Goal: Check status: Check status

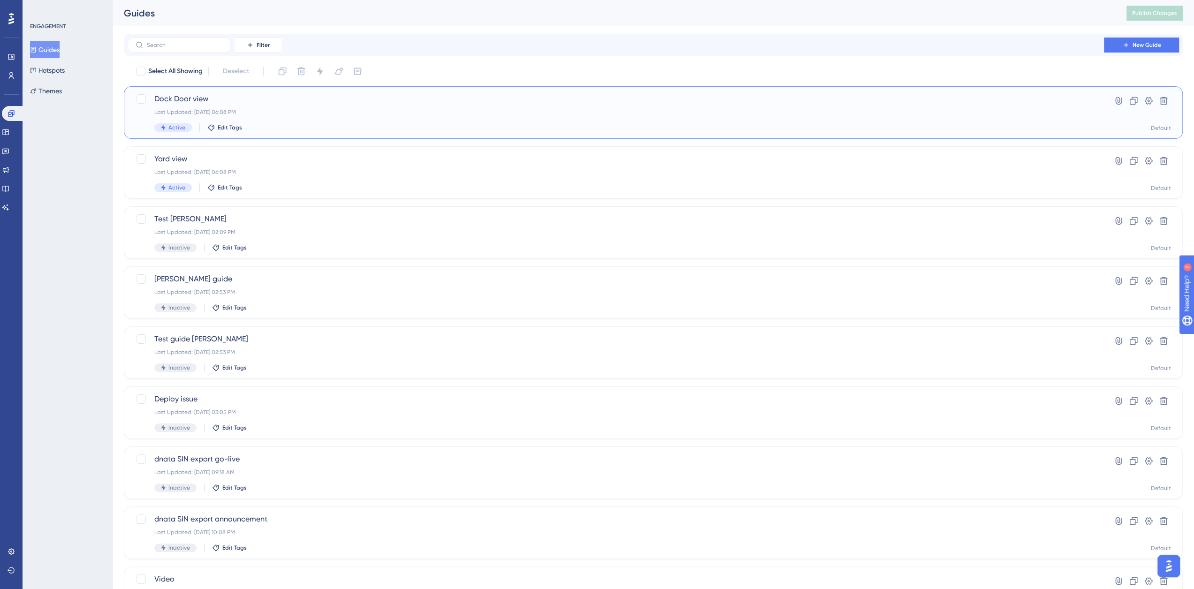
click at [188, 99] on span "Dock Door view" at bounding box center [615, 98] width 923 height 11
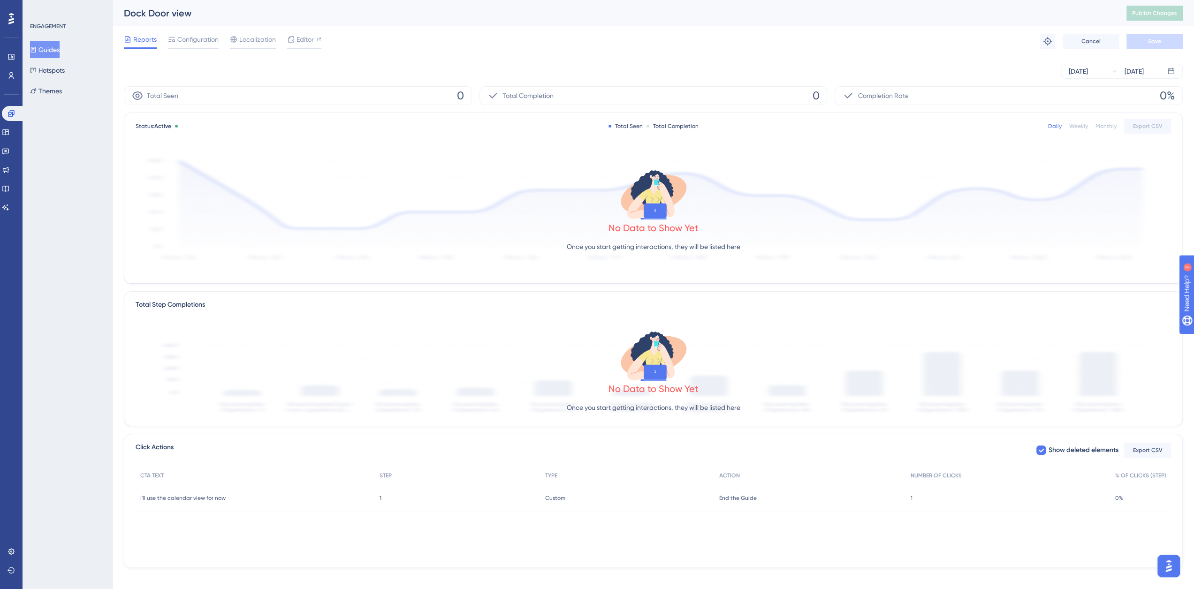
click at [46, 46] on button "Guides" at bounding box center [45, 49] width 30 height 17
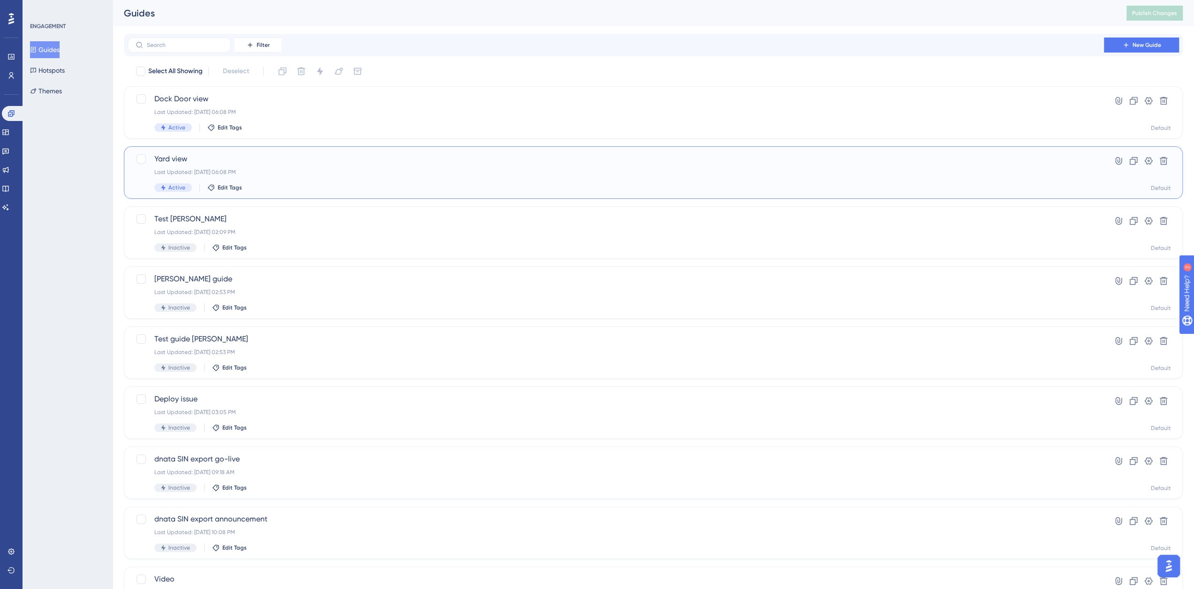
click at [205, 157] on span "Yard view" at bounding box center [615, 158] width 923 height 11
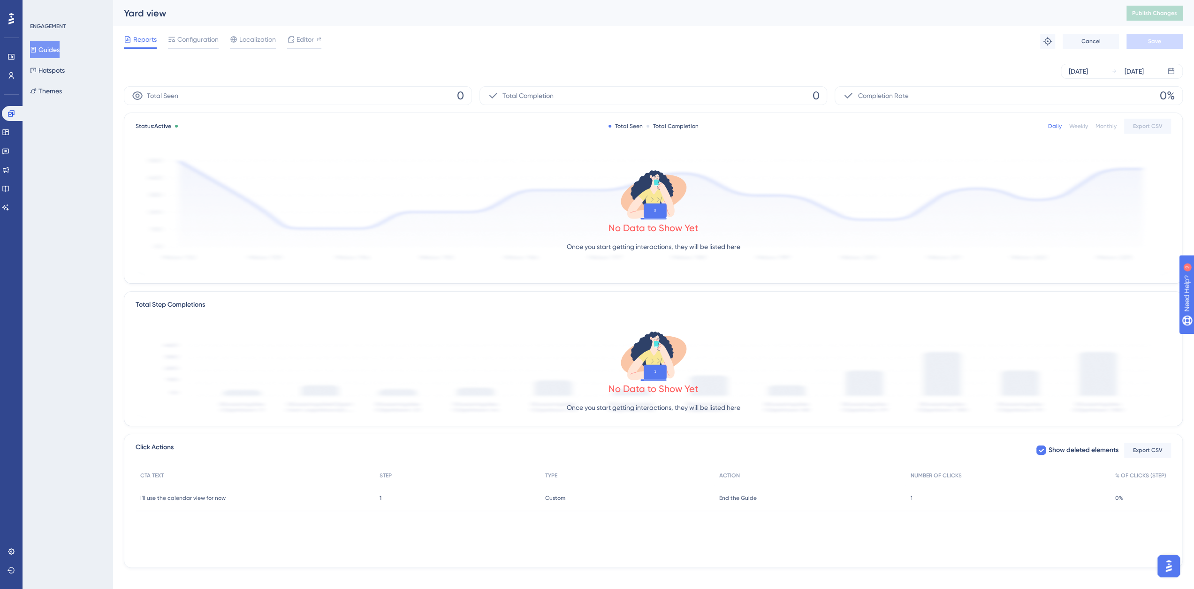
click at [52, 51] on button "Guides" at bounding box center [45, 49] width 30 height 17
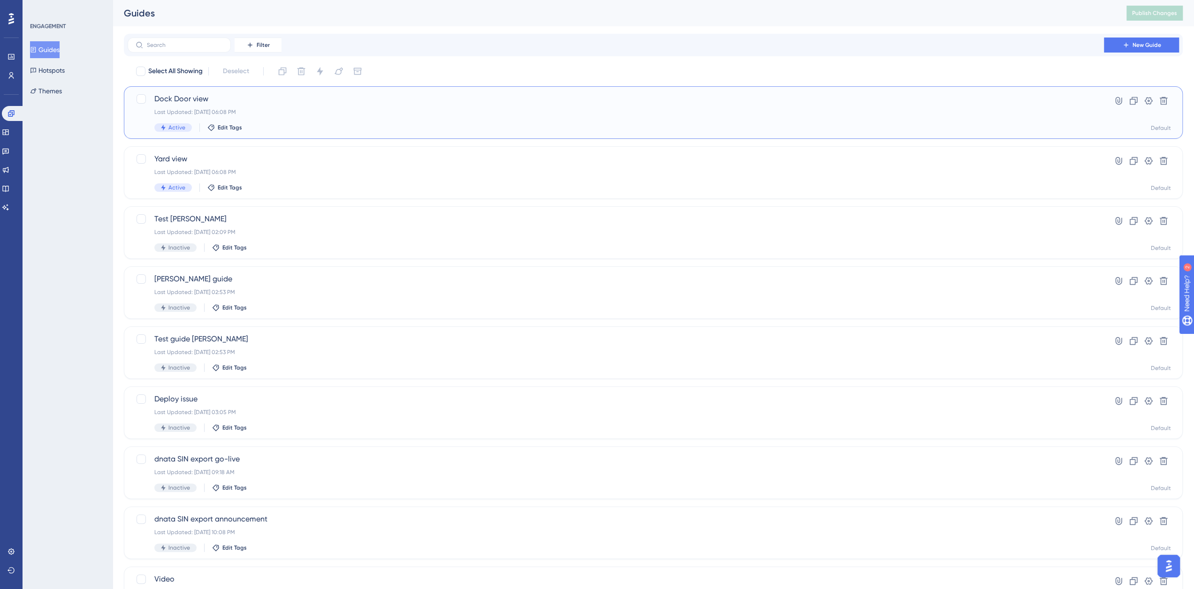
click at [187, 103] on span "Dock Door view" at bounding box center [615, 98] width 923 height 11
